Goal: Communication & Community: Answer question/provide support

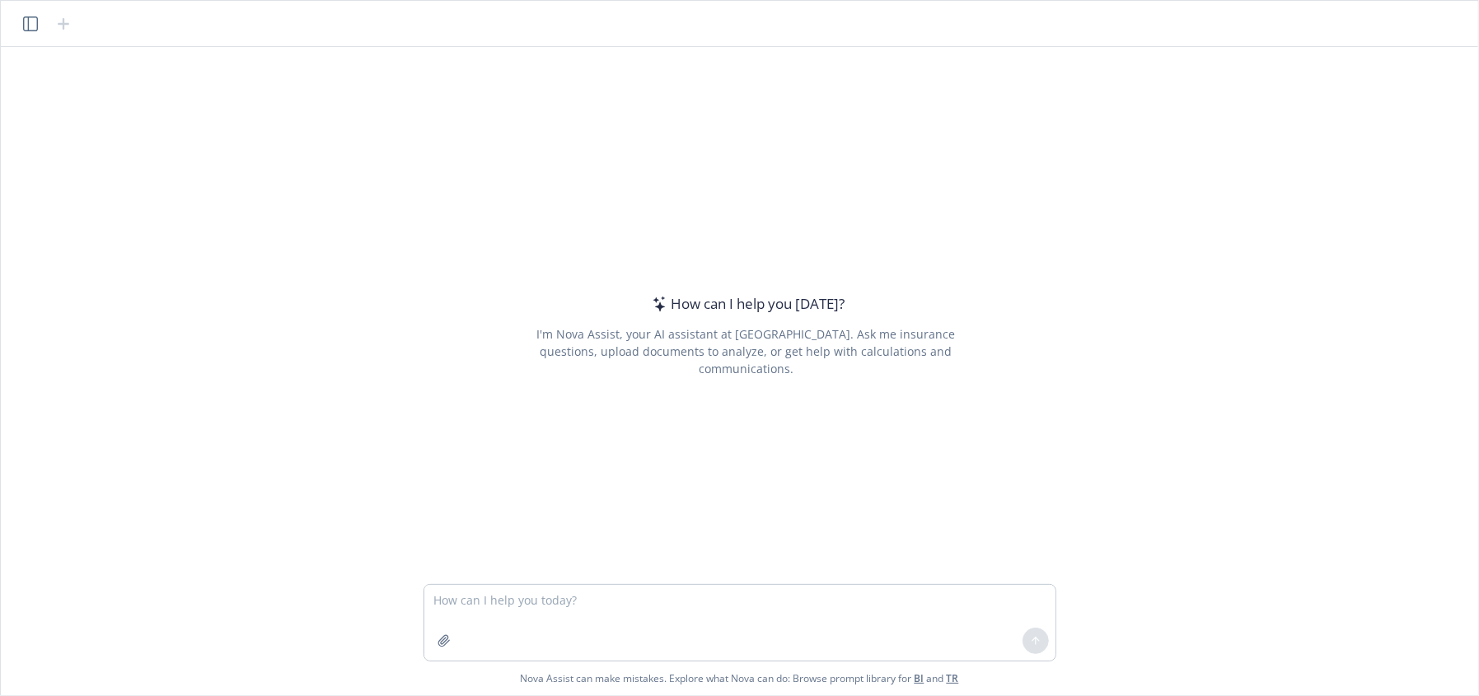
click at [499, 602] on textarea at bounding box center [739, 623] width 631 height 76
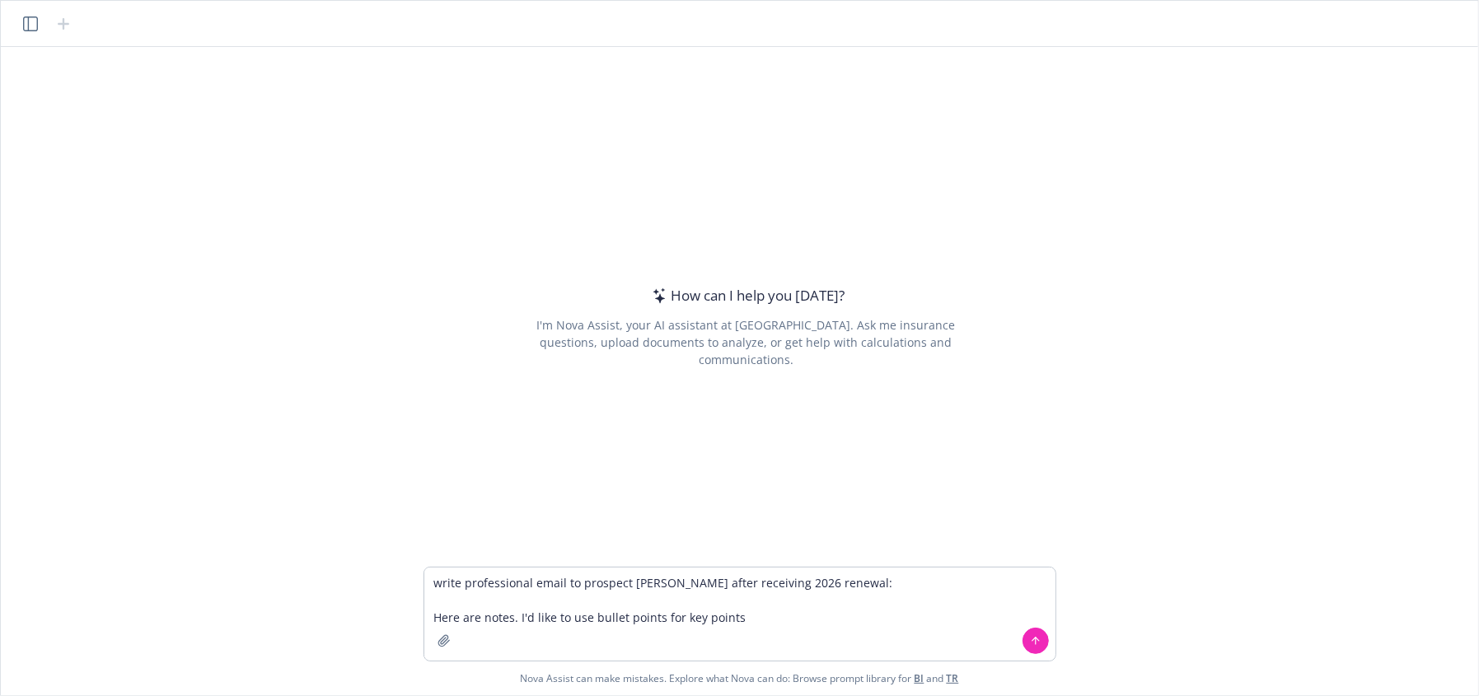
type textarea "write professional email to prospect [PERSON_NAME] after receiving 2026 renewal…"
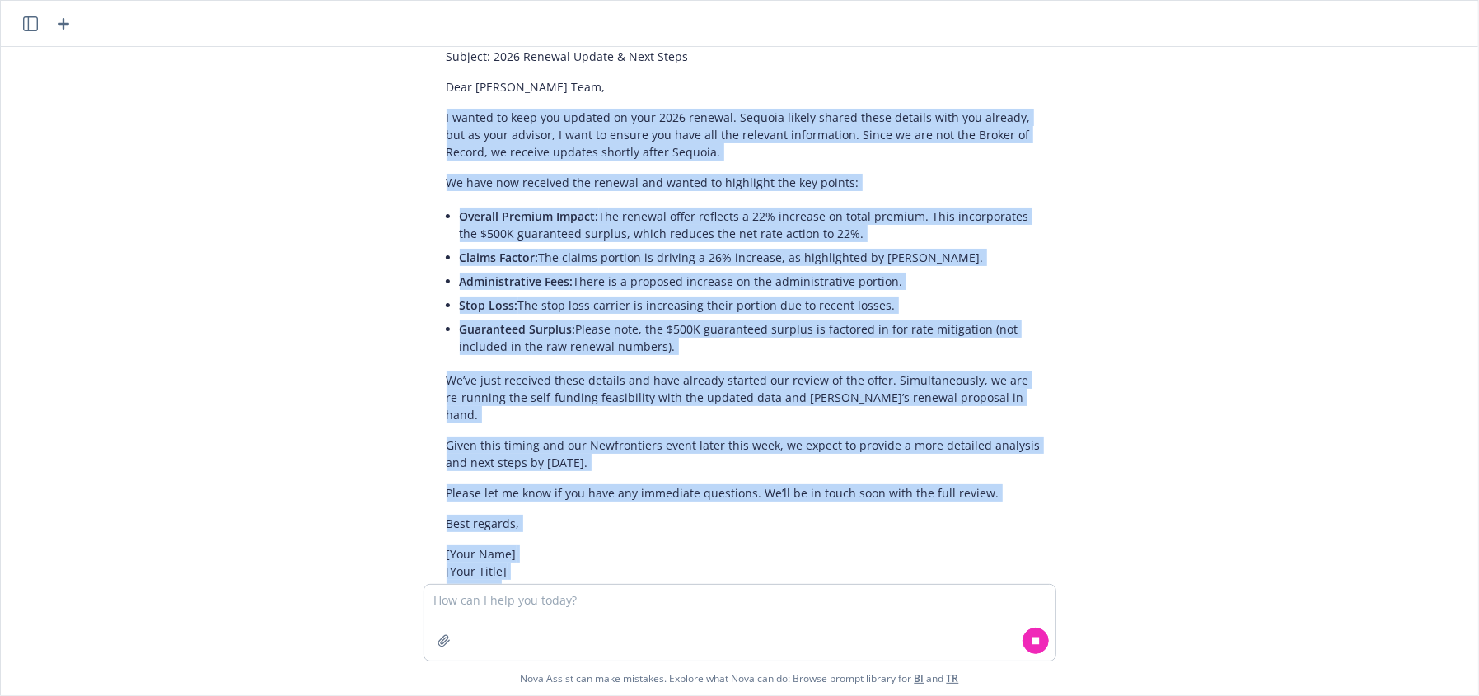
scroll to position [516, 0]
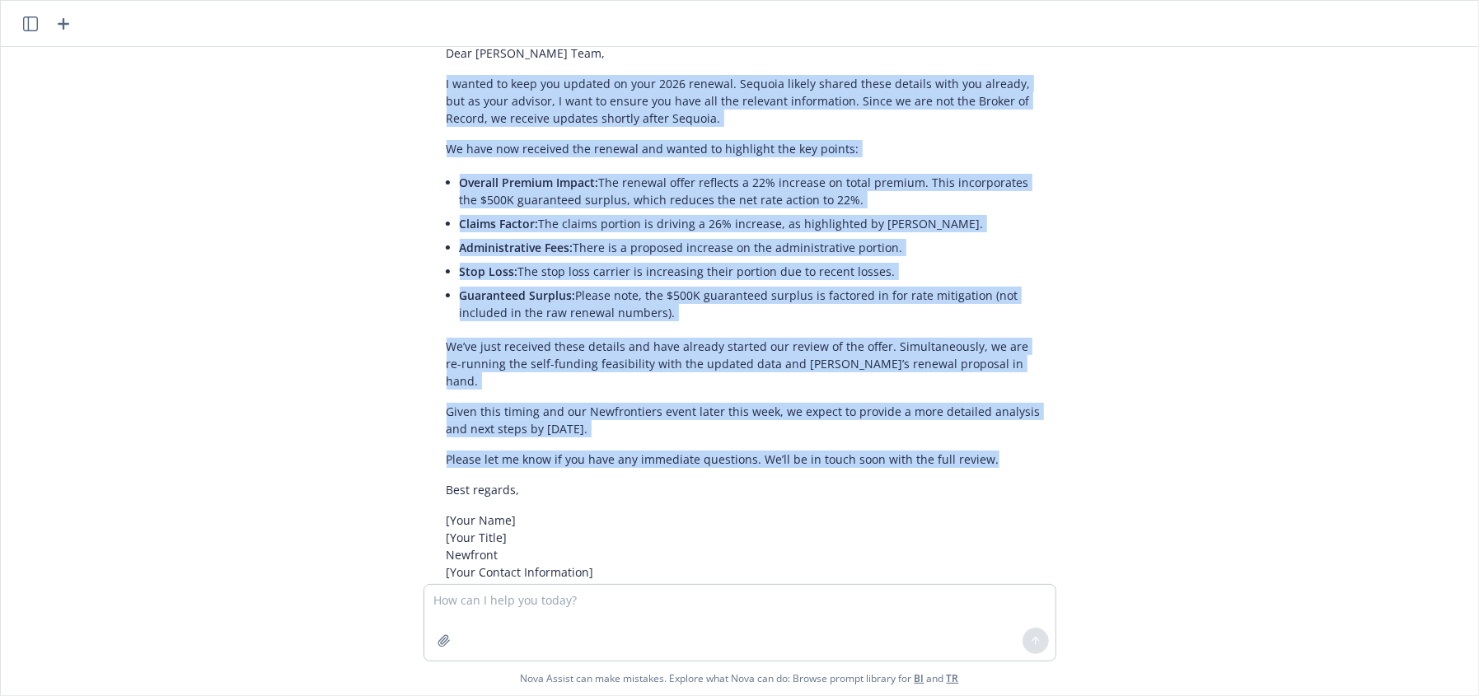
drag, startPoint x: 437, startPoint y: 526, endPoint x: 1072, endPoint y: 386, distance: 651.1
click at [1072, 386] on div "write professional email to prospect [PERSON_NAME] after receiving 2026 renewal…" at bounding box center [739, 315] width 1464 height 537
copy div "L ipsumd si amet con adipisc el sedd 8293 eiusmod. Tempori utlabo etdolo magna …"
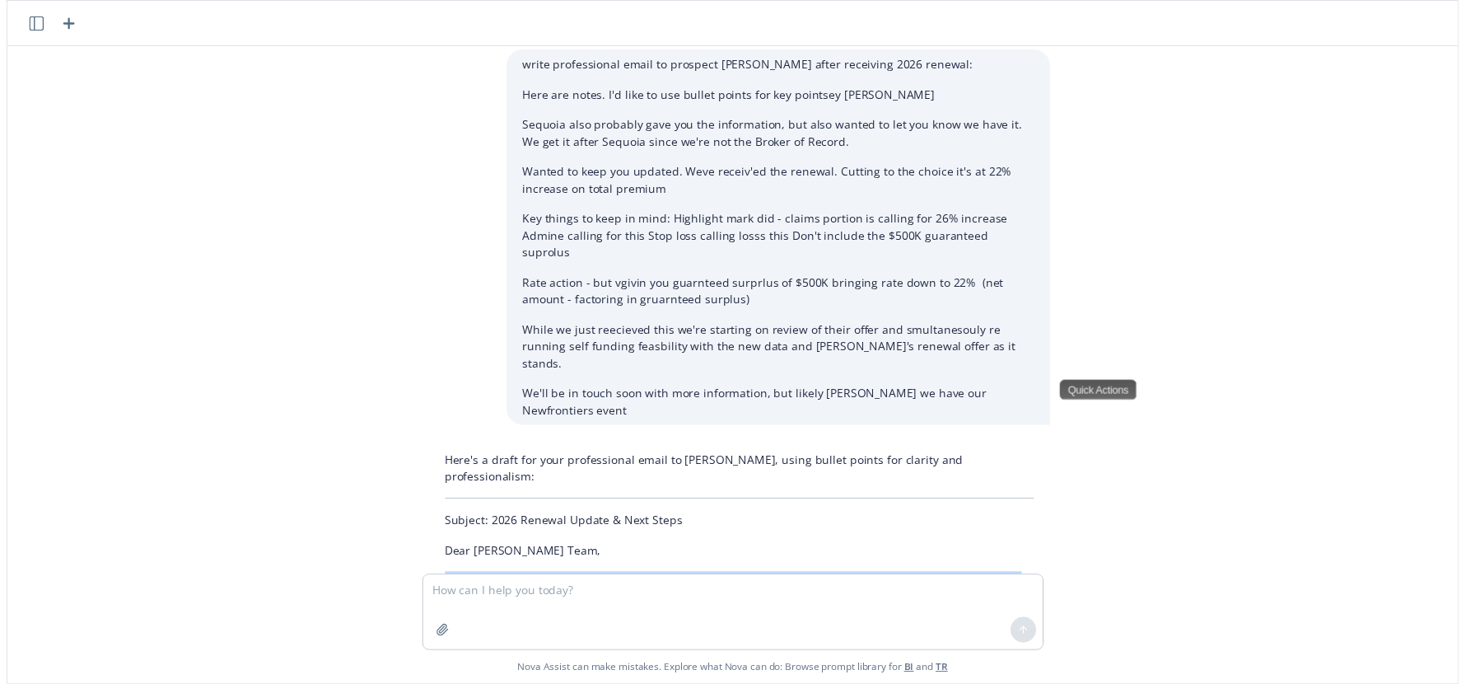
scroll to position [0, 0]
